Goal: Task Accomplishment & Management: Use online tool/utility

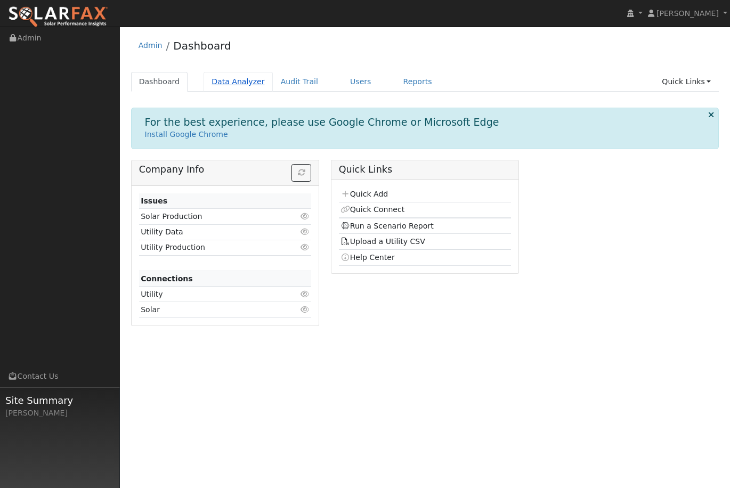
click at [237, 84] on link "Data Analyzer" at bounding box center [238, 82] width 69 height 20
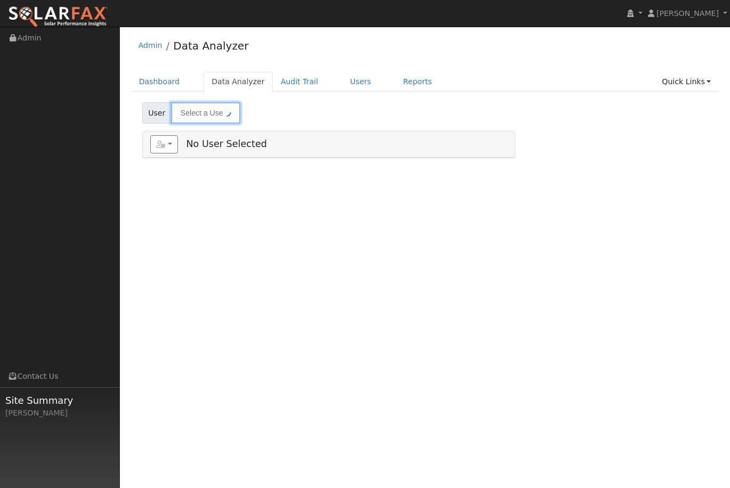
type input "[PERSON_NAME]"
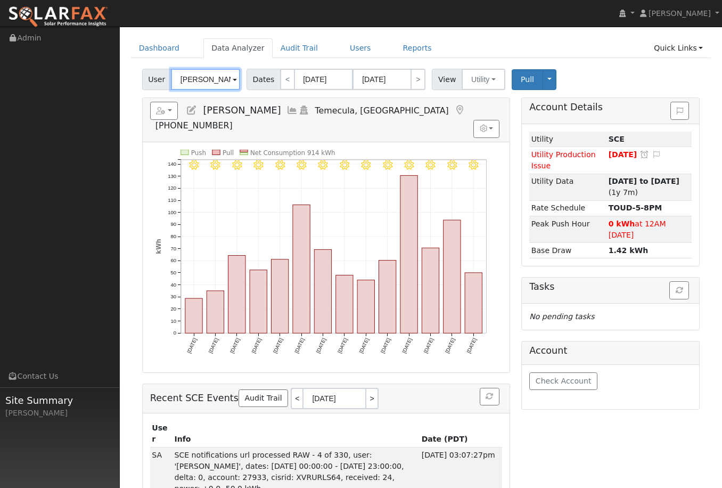
scroll to position [33, 0]
click at [291, 388] on link "<" at bounding box center [297, 398] width 12 height 21
type input "09/23/2025"
click at [285, 76] on link "<" at bounding box center [287, 79] width 15 height 21
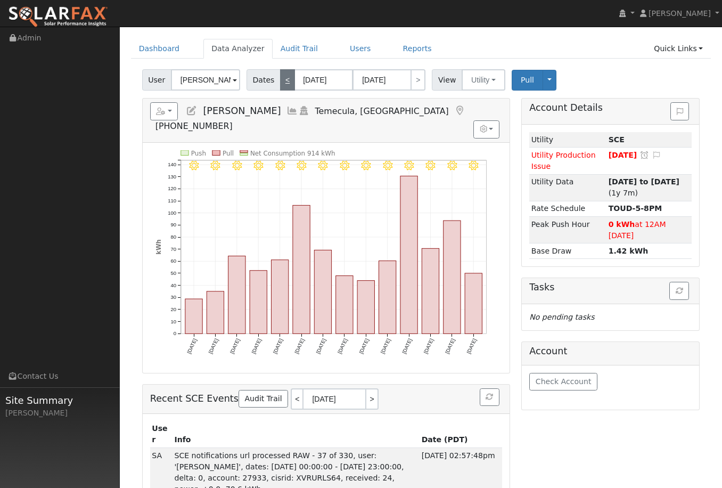
type input "08/28/2025"
type input "09/10/2025"
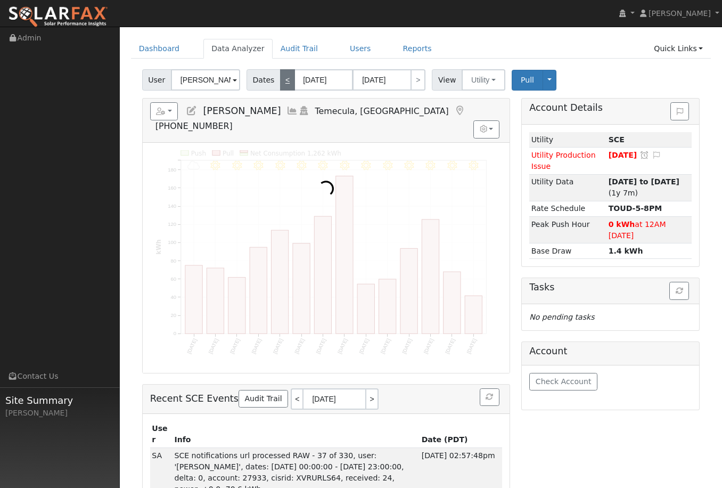
scroll to position [0, 0]
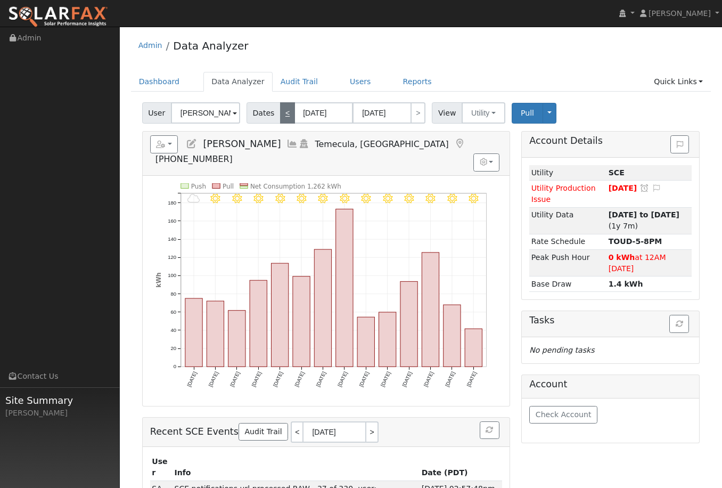
click at [280, 115] on link "<" at bounding box center [287, 112] width 15 height 21
type input "08/14/2025"
type input "08/27/2025"
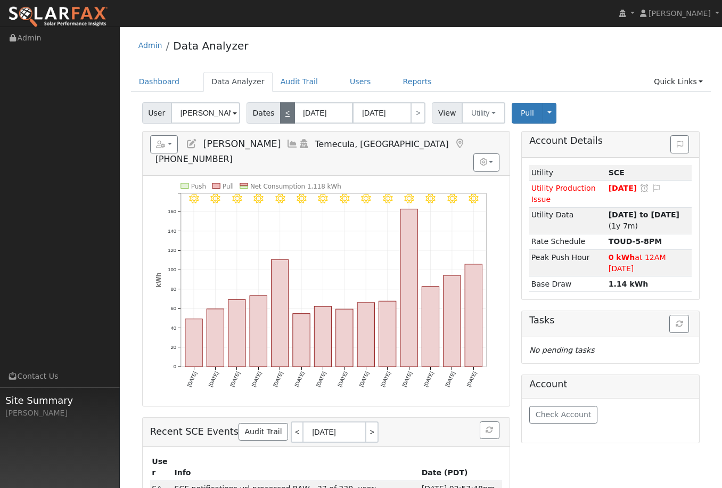
click at [284, 116] on link "<" at bounding box center [287, 112] width 15 height 21
type input "07/31/2025"
type input "08/13/2025"
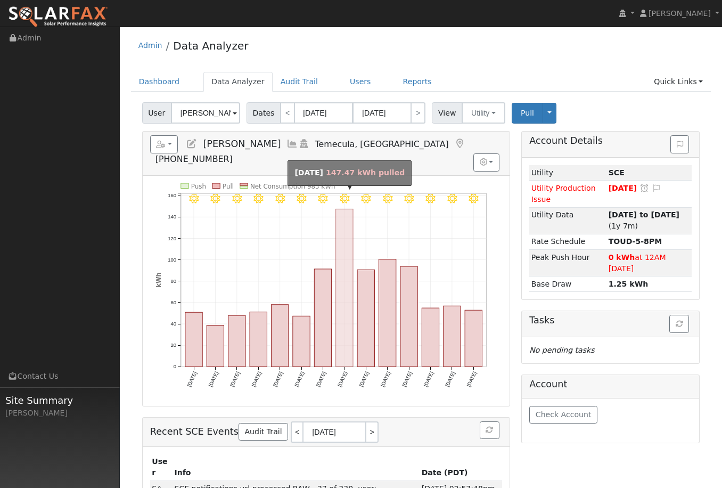
click at [340, 294] on rect "onclick=""" at bounding box center [344, 288] width 17 height 158
type input "08/07/2025"
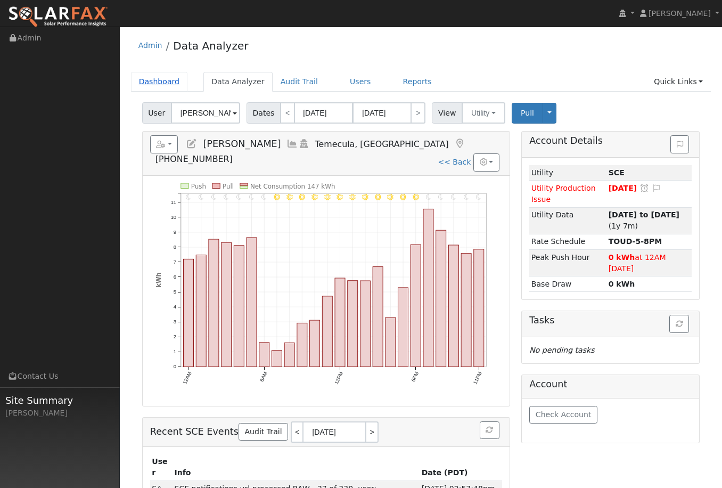
click at [176, 90] on link "Dashboard" at bounding box center [159, 82] width 57 height 20
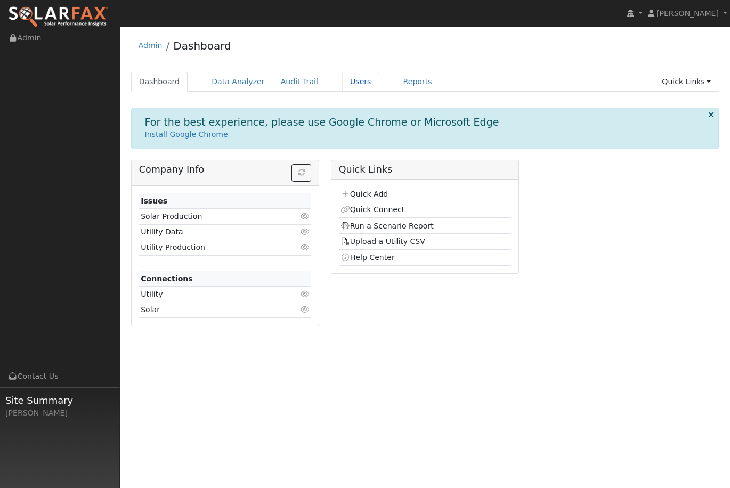
click at [348, 74] on link "Users" at bounding box center [360, 82] width 37 height 20
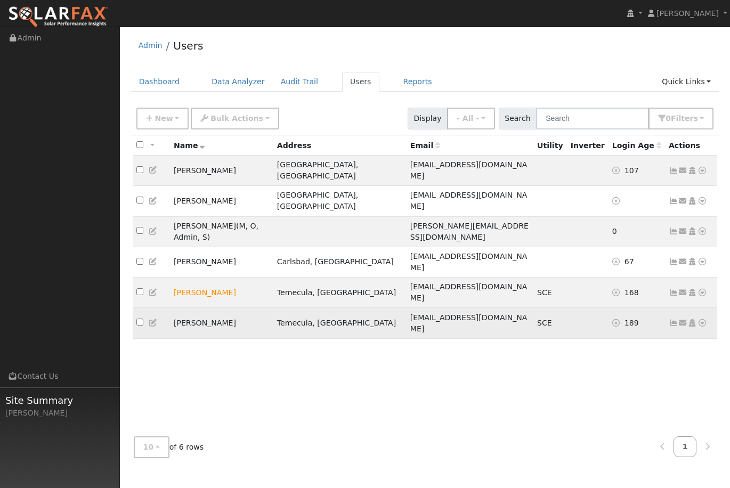
click at [702, 319] on icon at bounding box center [702, 322] width 10 height 7
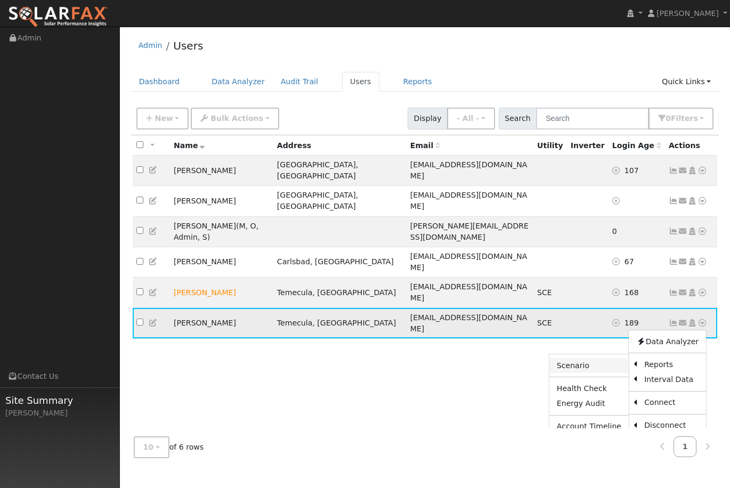
click at [595, 358] on link "Scenario" at bounding box center [588, 365] width 79 height 15
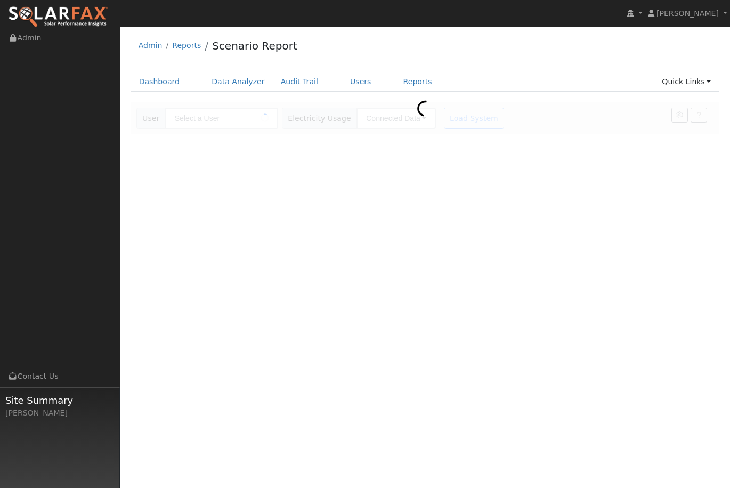
type input "[PERSON_NAME]"
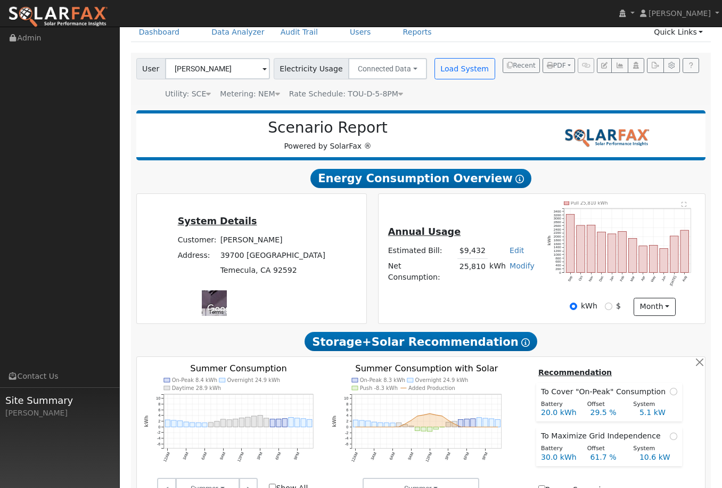
scroll to position [56, 0]
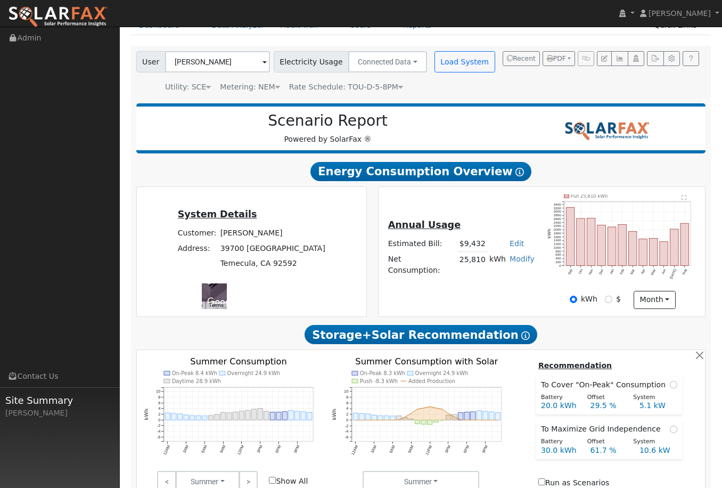
click at [610, 299] on input "$" at bounding box center [608, 299] width 7 height 7
radio input "true"
radio input "false"
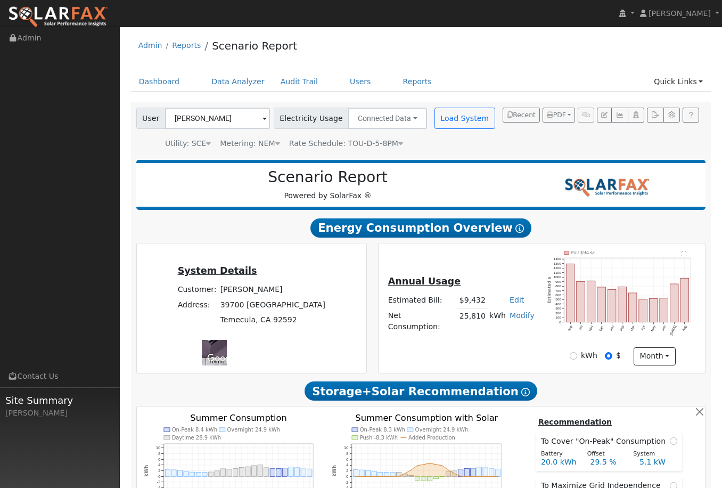
scroll to position [0, 0]
